Goal: Transaction & Acquisition: Purchase product/service

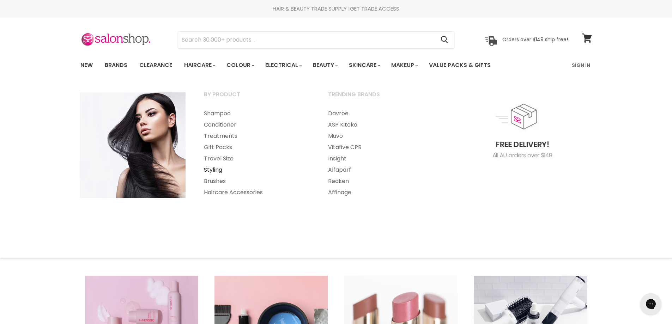
click at [213, 169] on link "Styling" at bounding box center [256, 169] width 123 height 11
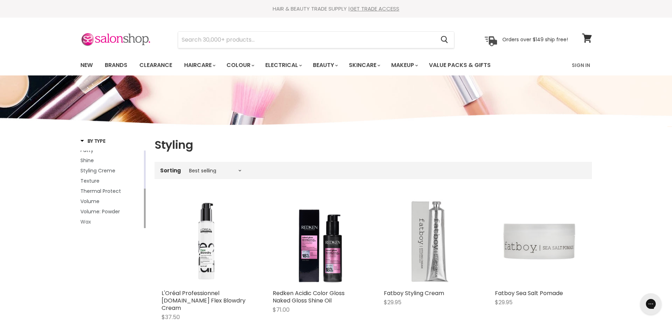
drag, startPoint x: 145, startPoint y: 176, endPoint x: 140, endPoint y: 220, distance: 44.1
click at [140, 220] on div "Curl Detangle Dry Shampoo Gel Hair Spray Leave In Moisture Mousse Putty Shine S…" at bounding box center [112, 190] width 65 height 78
click at [94, 200] on span "Volume" at bounding box center [89, 201] width 19 height 7
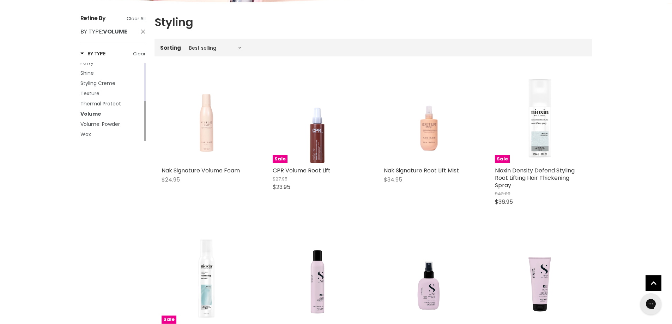
scroll to position [141, 0]
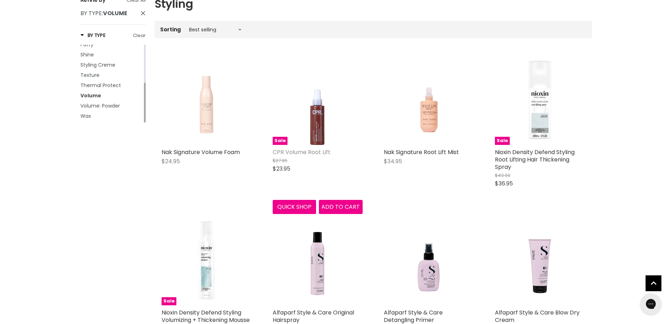
click at [292, 150] on link "CPR Volume Root Lift" at bounding box center [302, 152] width 58 height 8
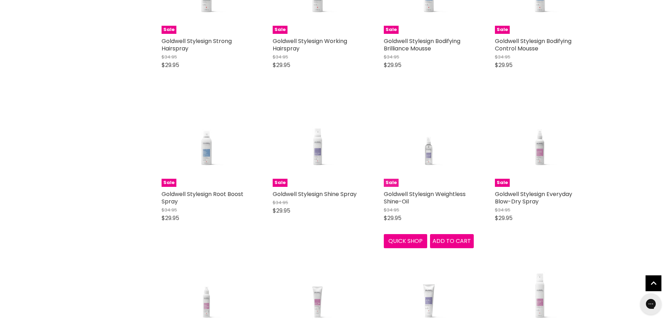
scroll to position [1248, 0]
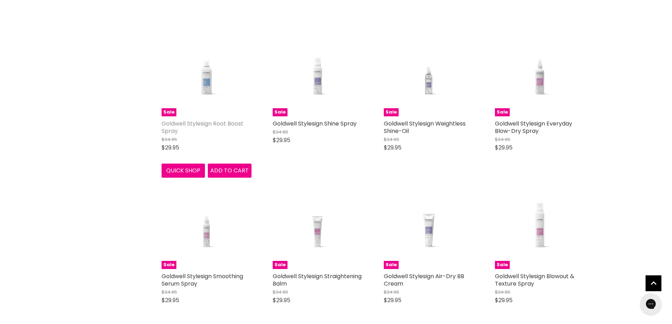
click at [187, 132] on link "Goldwell Stylesign Root Boost Spray" at bounding box center [203, 128] width 82 height 16
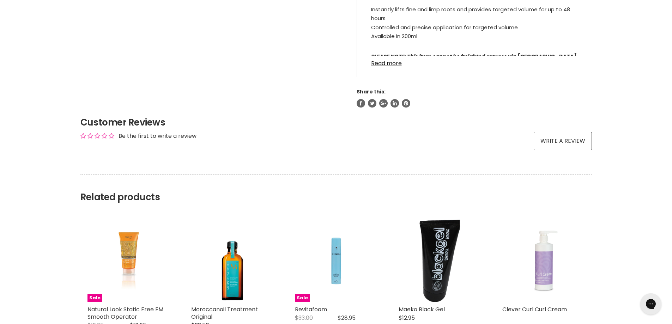
scroll to position [282, 0]
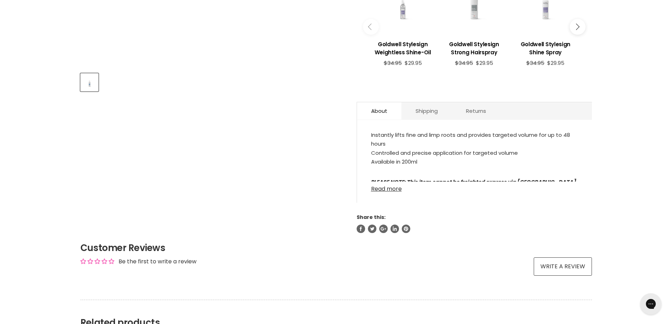
click at [382, 191] on link "Read more" at bounding box center [474, 187] width 207 height 11
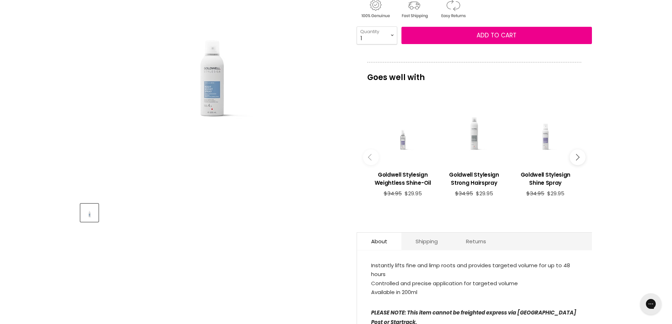
scroll to position [141, 0]
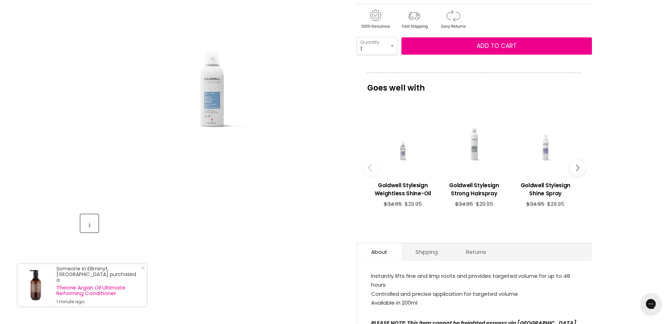
click at [214, 114] on img "Goldwell Stylesign Root Boost Spray image. Click or Scroll to Zoom." at bounding box center [212, 76] width 200 height 130
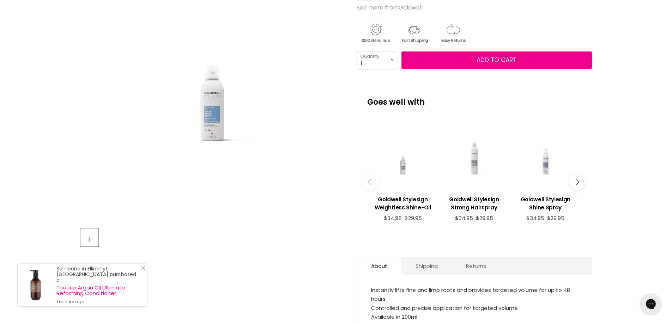
scroll to position [71, 0]
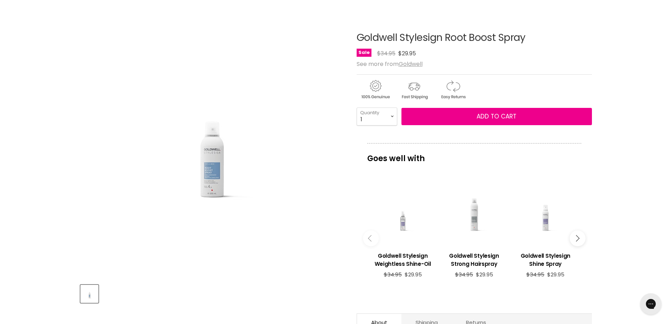
drag, startPoint x: 354, startPoint y: 36, endPoint x: 527, endPoint y: 42, distance: 172.7
click at [527, 42] on article "Click or scroll to zoom Tap or pinch to zoom Goldwell Stylesign Root Boost Spra…" at bounding box center [336, 238] width 512 height 447
copy div "Goldwell Stylesign Root Boost Spray"
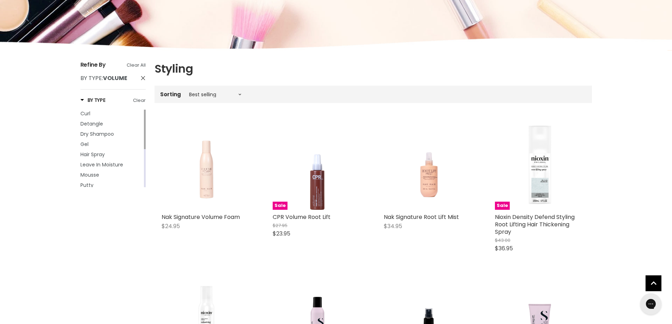
scroll to position [75, 0]
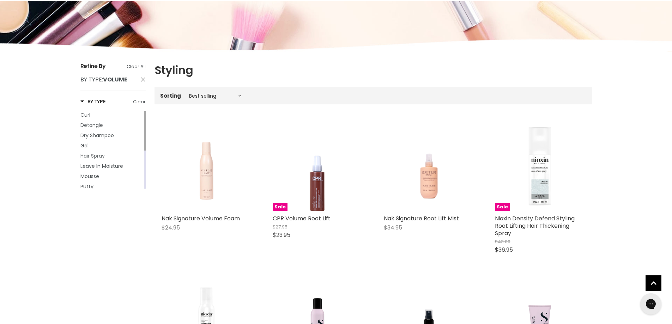
click at [97, 155] on span "Hair Spray" at bounding box center [92, 155] width 24 height 7
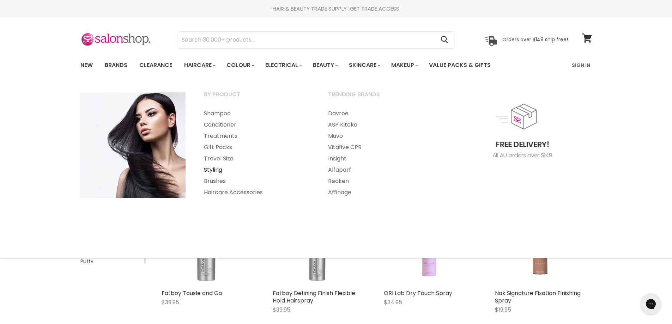
click at [212, 170] on link "Styling" at bounding box center [256, 169] width 123 height 11
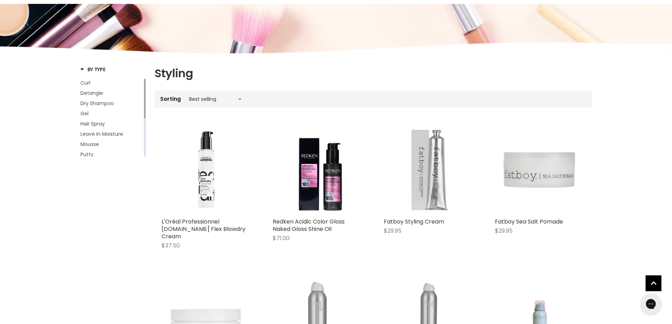
scroll to position [71, 0]
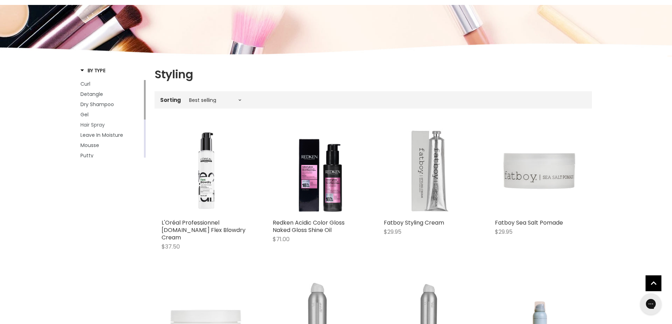
click at [93, 123] on span "Hair Spray" at bounding box center [92, 124] width 24 height 7
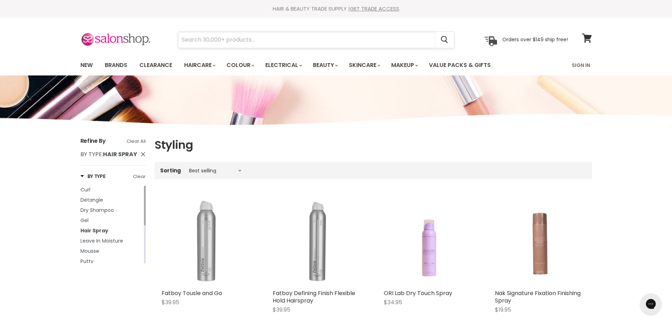
click at [204, 40] on input "Search" at bounding box center [306, 40] width 257 height 16
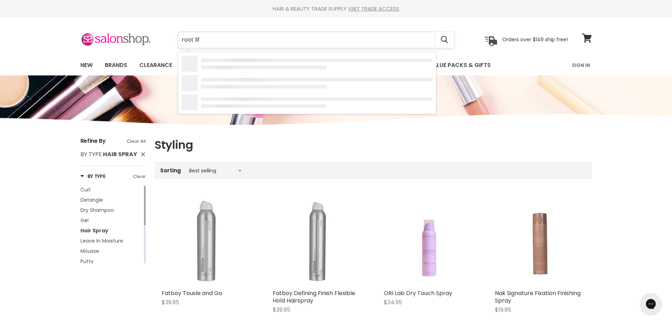
type input "root lift"
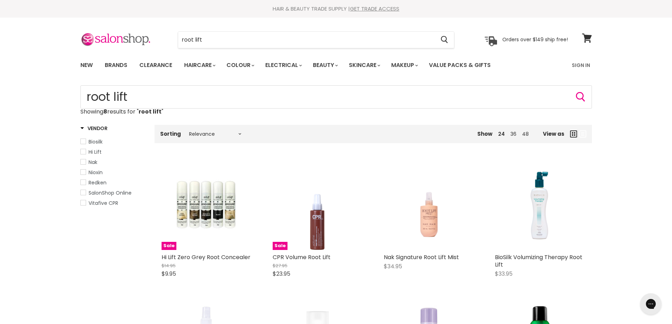
drag, startPoint x: 662, startPoint y: 0, endPoint x: 239, endPoint y: 289, distance: 512.0
click at [239, 288] on div "Sale Hi Lift Zero Grey Root Concealer $14.95 $9.95 Hi Lift Quick shop Choose op…" at bounding box center [207, 222] width 104 height 138
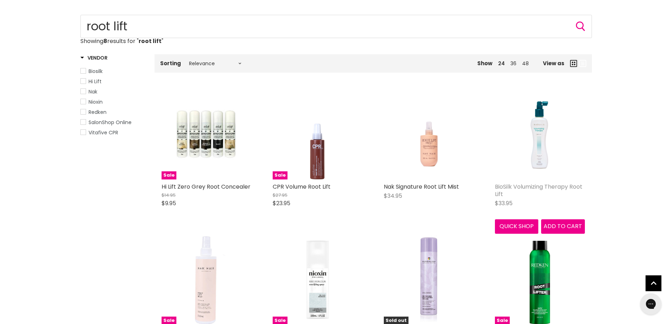
click at [534, 186] on link "BioSilk Volumizing Therapy Root Lift" at bounding box center [539, 191] width 88 height 16
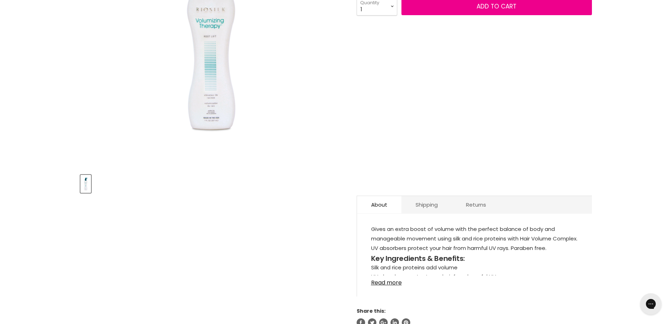
scroll to position [212, 0]
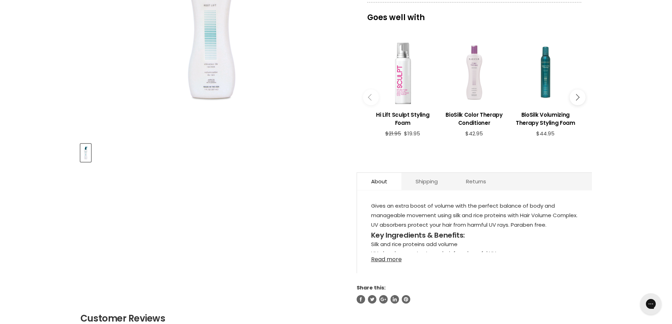
click at [379, 259] on link "Read more" at bounding box center [474, 257] width 207 height 11
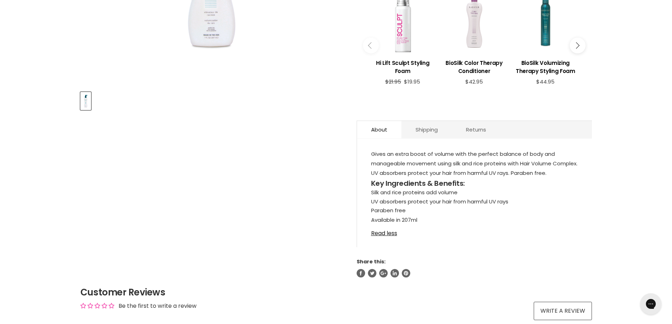
scroll to position [282, 0]
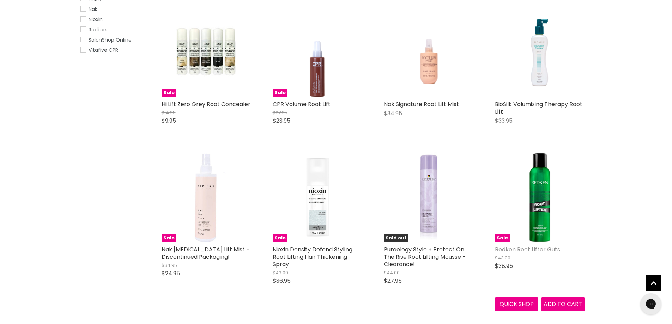
click at [529, 251] on link "Redken Root Lifter Guts" at bounding box center [527, 250] width 65 height 8
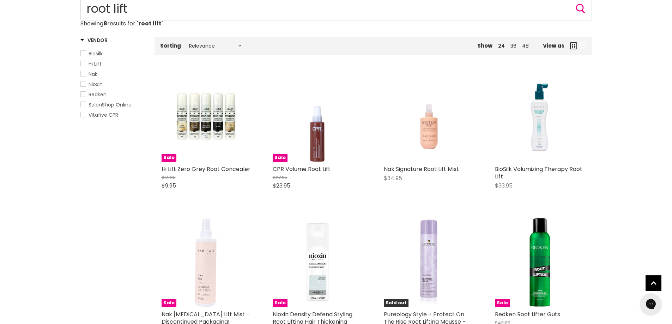
scroll to position [80, 0]
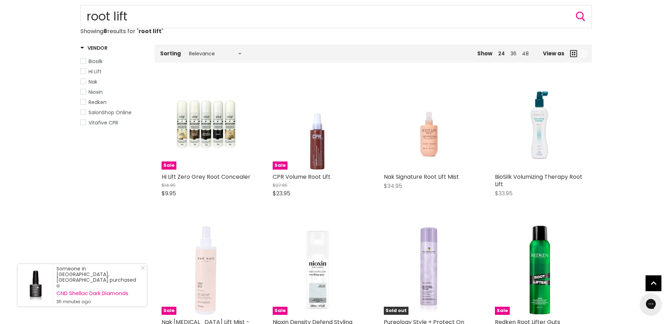
drag, startPoint x: 668, startPoint y: 0, endPoint x: 382, endPoint y: 222, distance: 362.5
click at [382, 222] on div "Sold out Pureology Style + Protect On The Rise Root Lifting Mousse - Clearance!…" at bounding box center [429, 294] width 104 height 153
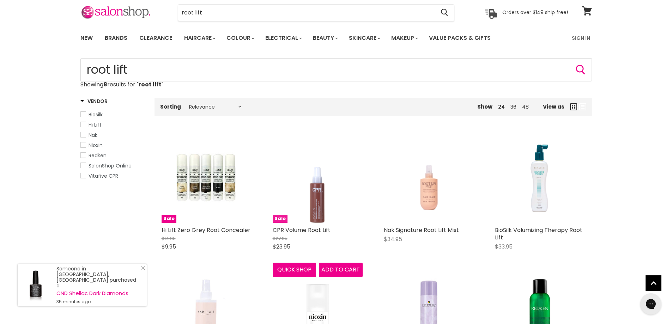
scroll to position [0, 0]
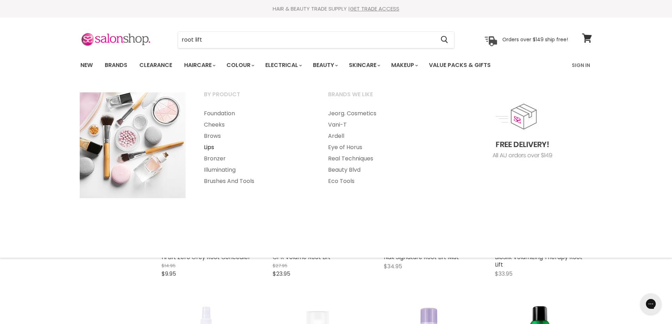
click at [204, 146] on link "Lips" at bounding box center [256, 147] width 123 height 11
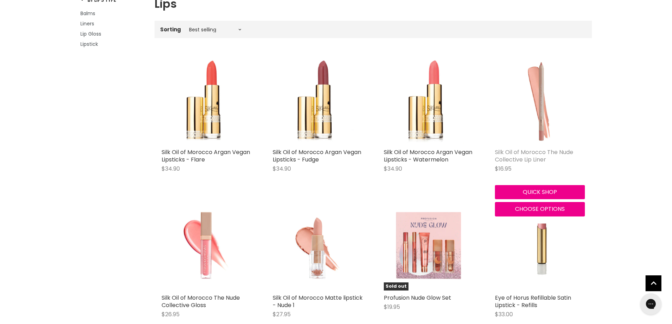
click at [520, 155] on link "Silk Oil of Morocco The Nude Collective Lip Liner" at bounding box center [534, 156] width 78 height 16
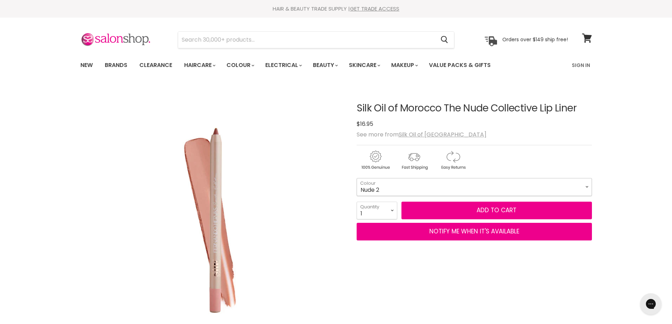
click at [587, 186] on select "Nude 1 Nude 2 Nude 3 Nude 4 Nude 5 Nude 6" at bounding box center [474, 187] width 235 height 18
click at [357, 178] on select "Nude 1 Nude 2 Nude 3 Nude 4 Nude 5 Nude 6" at bounding box center [474, 187] width 235 height 18
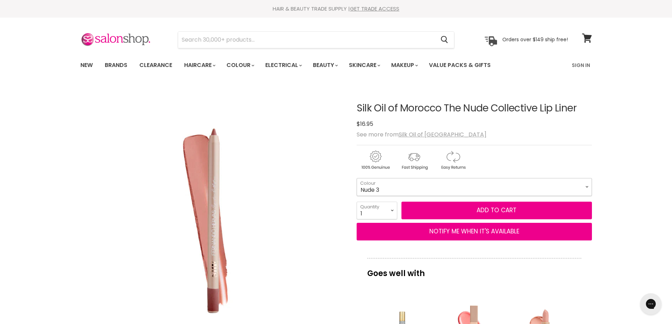
click at [585, 187] on select "Nude 1 Nude 2 Nude 3 Nude 4 Nude 5 Nude 6" at bounding box center [474, 187] width 235 height 18
click at [357, 178] on select "Nude 1 Nude 2 Nude 3 Nude 4 Nude 5 Nude 6" at bounding box center [474, 187] width 235 height 18
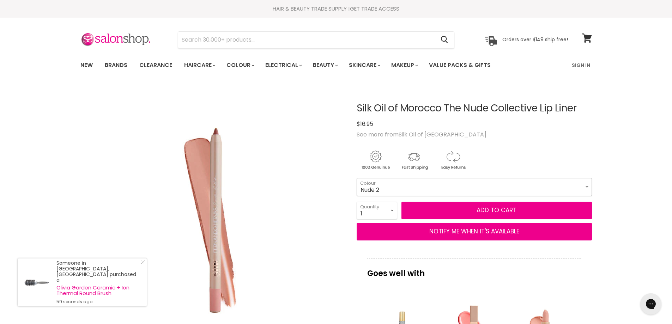
click at [587, 187] on select "Nude 1 Nude 2 Nude 3 Nude 4 Nude 5 Nude 6" at bounding box center [474, 187] width 235 height 18
click at [357, 178] on select "Nude 1 Nude 2 Nude 3 Nude 4 Nude 5 Nude 6" at bounding box center [474, 187] width 235 height 18
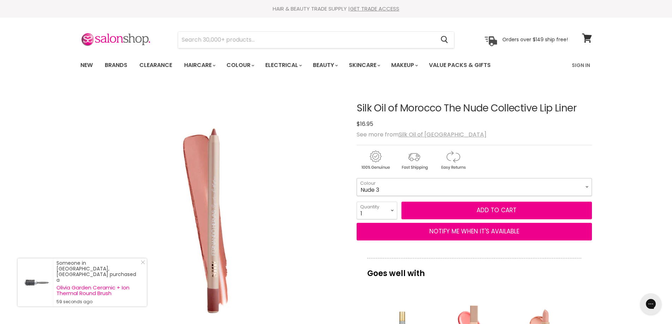
click at [588, 188] on select "Nude 1 Nude 2 Nude 3 Nude 4 Nude 5 Nude 6" at bounding box center [474, 187] width 235 height 18
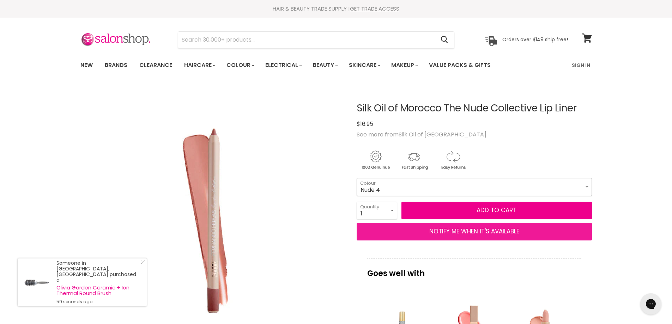
click at [357, 178] on select "Nude 1 Nude 2 Nude 3 Nude 4 Nude 5 Nude 6" at bounding box center [474, 187] width 235 height 18
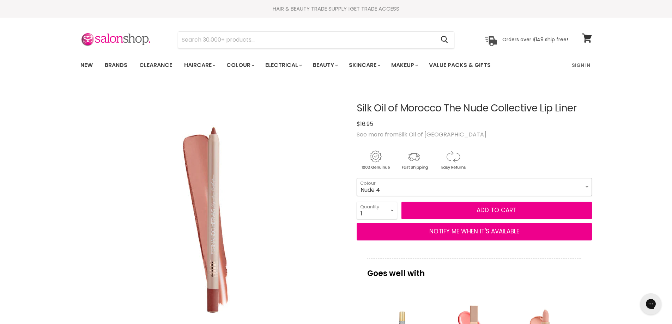
click at [587, 189] on select "Nude 1 Nude 2 Nude 3 Nude 4 Nude 5 Nude 6" at bounding box center [474, 187] width 235 height 18
click at [357, 178] on select "Nude 1 Nude 2 Nude 3 Nude 4 Nude 5 Nude 6" at bounding box center [474, 187] width 235 height 18
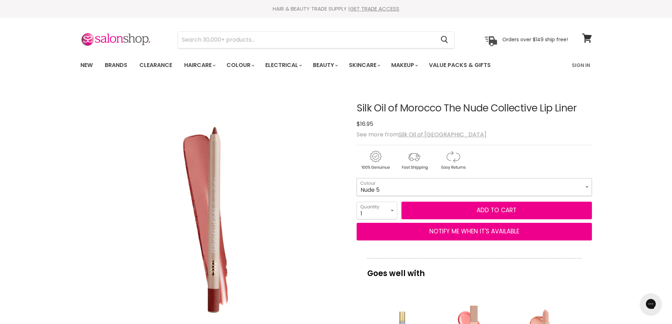
click at [585, 187] on select "Nude 1 Nude 2 Nude 3 Nude 4 Nude 5 Nude 6" at bounding box center [474, 187] width 235 height 18
click at [357, 178] on select "Nude 1 Nude 2 Nude 3 Nude 4 Nude 5 Nude 6" at bounding box center [474, 187] width 235 height 18
select select "Nude 6"
drag, startPoint x: 357, startPoint y: 106, endPoint x: 582, endPoint y: 115, distance: 224.7
click at [577, 114] on h1 "Silk Oil of Morocco The Nude Collective Lip Liner" at bounding box center [474, 108] width 235 height 11
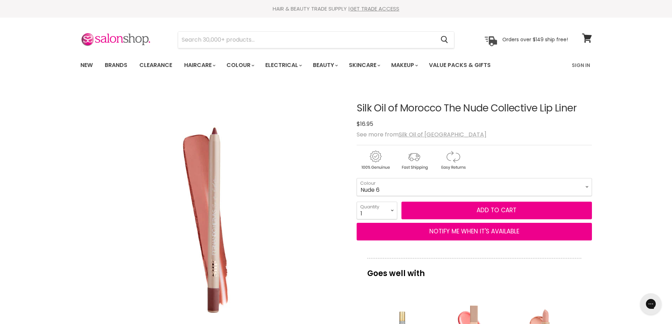
copy h1 "Silk Oil of Morocco The Nude Collective Lip Liner"
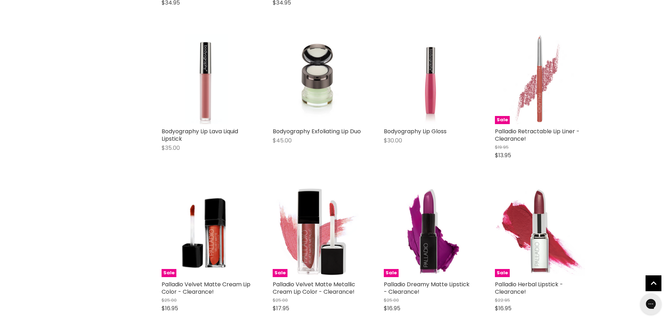
scroll to position [895, 0]
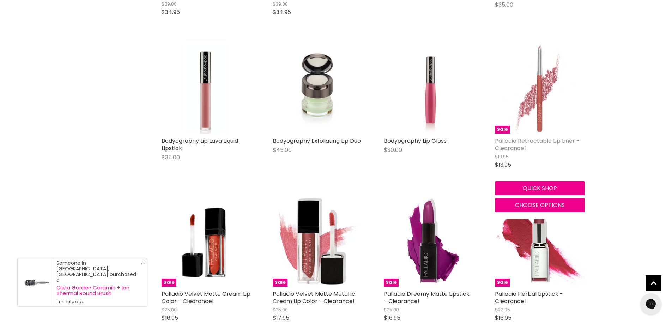
click at [507, 143] on link "Palladio Retractable Lip Liner - Clearance!" at bounding box center [537, 145] width 85 height 16
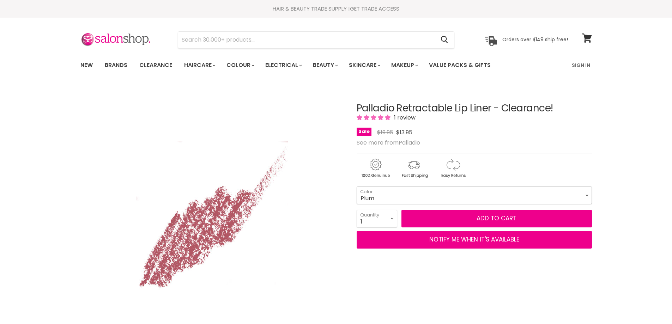
click at [590, 197] on select "Plum Red Rose Coffee Sand Black Berry Raisin Raspberry" at bounding box center [474, 196] width 235 height 18
click at [357, 187] on select "Plum Red Rose Coffee Sand Black Berry Raisin Raspberry" at bounding box center [474, 196] width 235 height 18
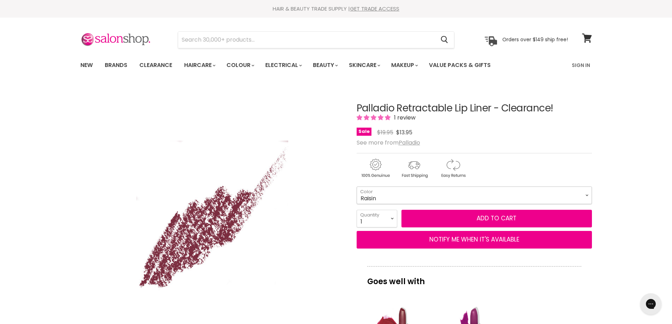
click at [588, 195] on select "Plum Red Rose Coffee Sand Black Berry Raisin Raspberry" at bounding box center [474, 196] width 235 height 18
click at [357, 187] on select "Plum Red Rose Coffee Sand Black Berry Raisin Raspberry" at bounding box center [474, 196] width 235 height 18
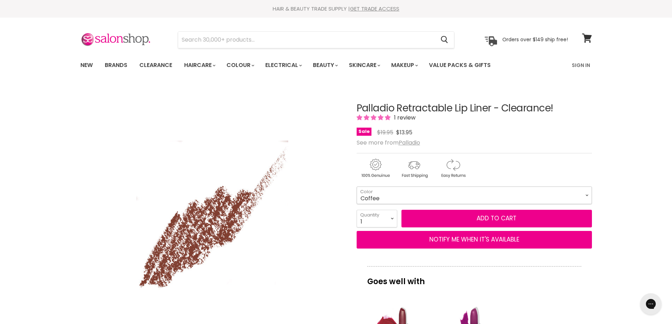
click at [587, 196] on select "Plum Red Rose Coffee Sand Black Berry Raisin Raspberry" at bounding box center [474, 196] width 235 height 18
click at [357, 187] on select "Plum Red Rose Coffee Sand Black Berry Raisin Raspberry" at bounding box center [474, 196] width 235 height 18
select select "Sand"
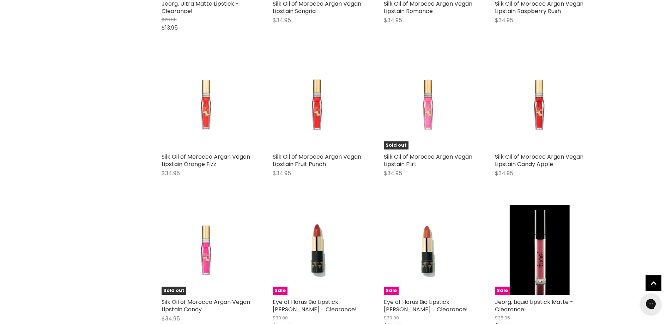
scroll to position [1567, 0]
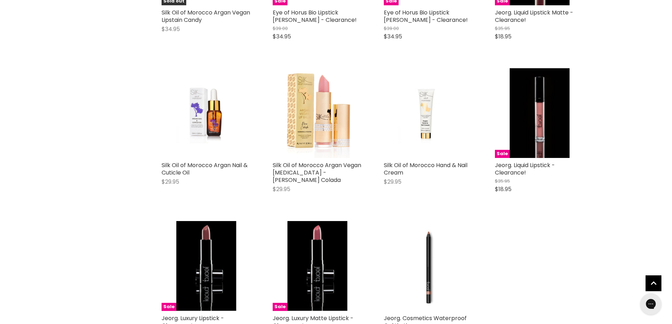
scroll to position [1850, 0]
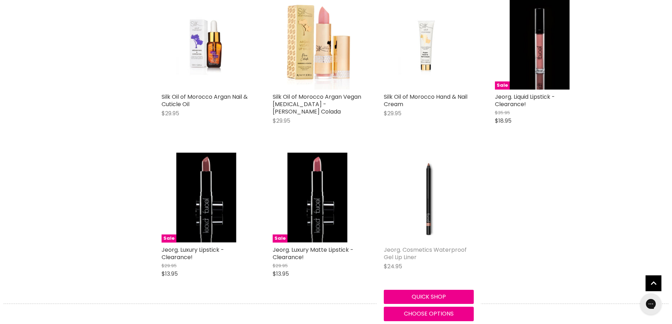
click at [397, 252] on link "Jeorg. Cosmetics Waterproof Gel Lip Liner" at bounding box center [425, 254] width 83 height 16
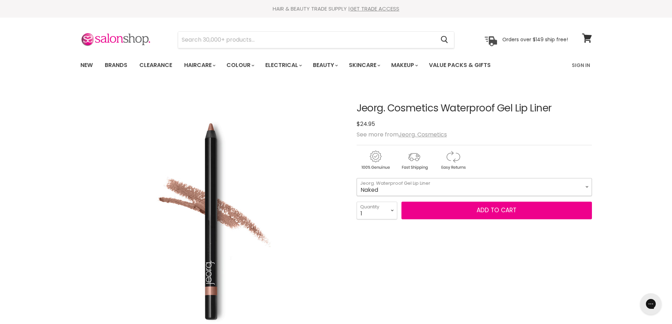
click at [585, 190] on select "Naked [GEOGRAPHIC_DATA] Melon Neapolitine" at bounding box center [474, 187] width 235 height 18
click at [357, 178] on select "Naked [GEOGRAPHIC_DATA] Melon Neapolitine" at bounding box center [474, 187] width 235 height 18
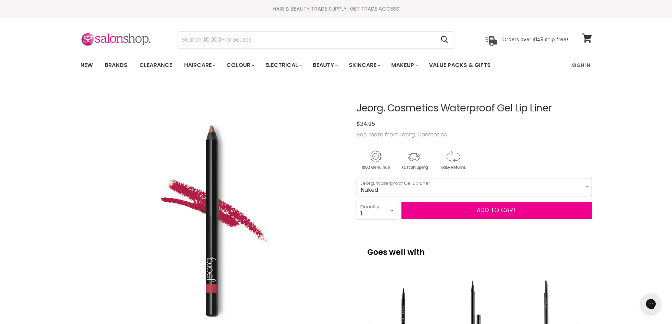
click at [587, 188] on select "Naked [GEOGRAPHIC_DATA] Melon Neapolitine" at bounding box center [474, 187] width 235 height 18
click at [357, 178] on select "Naked [GEOGRAPHIC_DATA] Melon Neapolitine" at bounding box center [474, 187] width 235 height 18
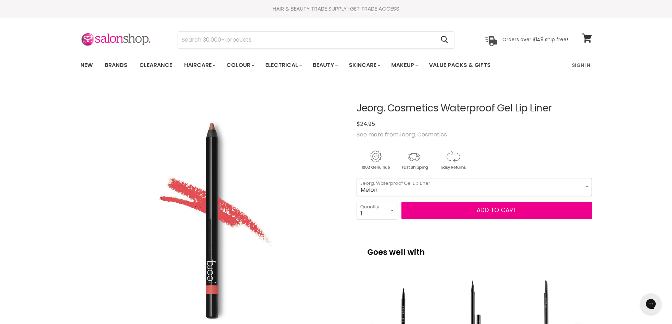
click at [587, 189] on select "Naked [GEOGRAPHIC_DATA] Melon Neapolitine" at bounding box center [474, 187] width 235 height 18
click at [357, 178] on select "Naked [GEOGRAPHIC_DATA] Melon Neapolitine" at bounding box center [474, 187] width 235 height 18
select select "Neapolitine"
